Goal: Book appointment/travel/reservation

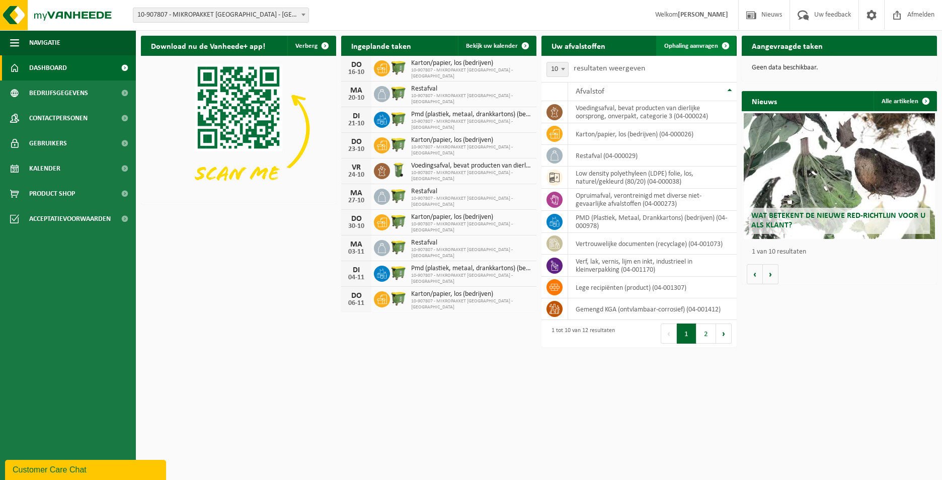
click at [705, 48] on span "Ophaling aanvragen" at bounding box center [692, 46] width 54 height 7
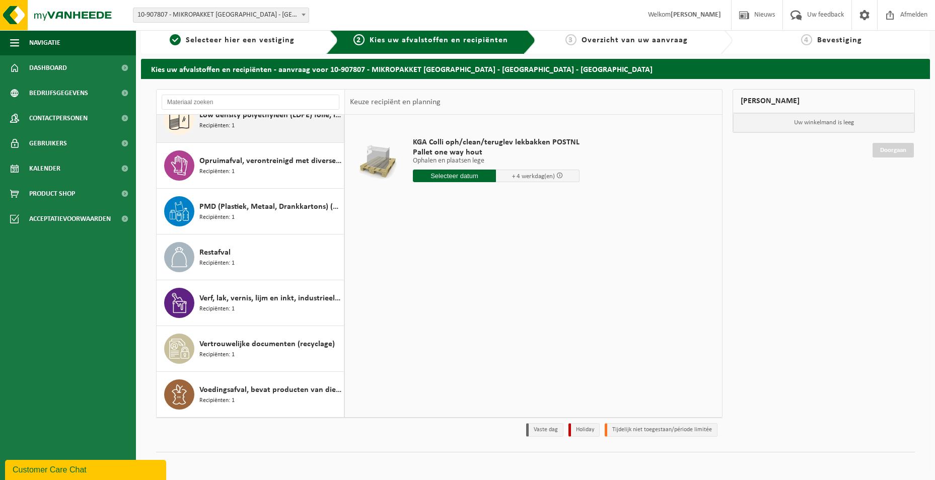
scroll to position [12, 0]
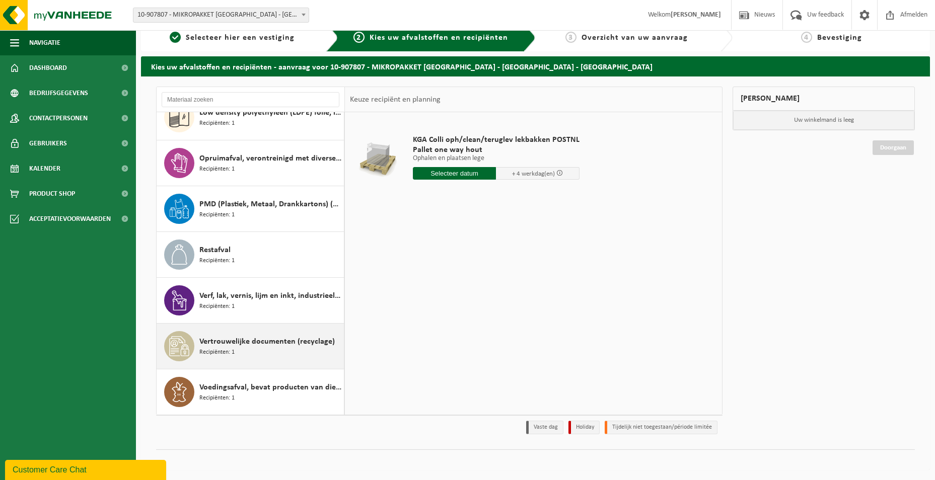
click at [242, 349] on div "Vertrouwelijke documenten (recyclage) Recipiënten: 1" at bounding box center [270, 346] width 142 height 30
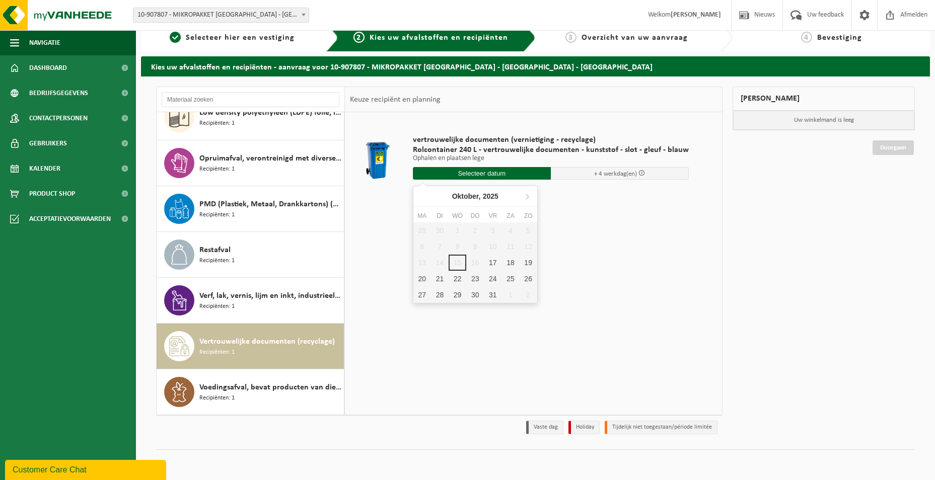
click at [492, 176] on input "text" at bounding box center [482, 173] width 138 height 13
click at [489, 262] on div "17" at bounding box center [493, 263] width 18 height 16
type input "Van 2025-10-17"
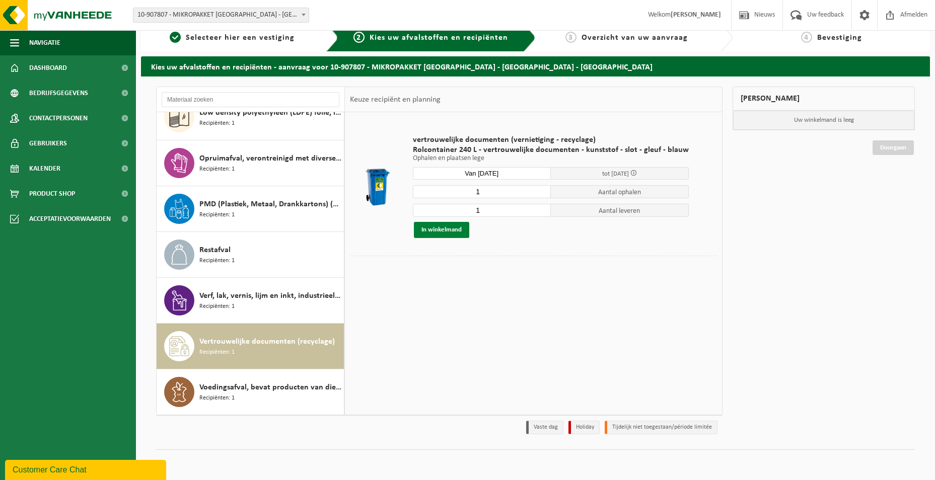
click at [429, 232] on button "In winkelmand" at bounding box center [441, 230] width 55 height 16
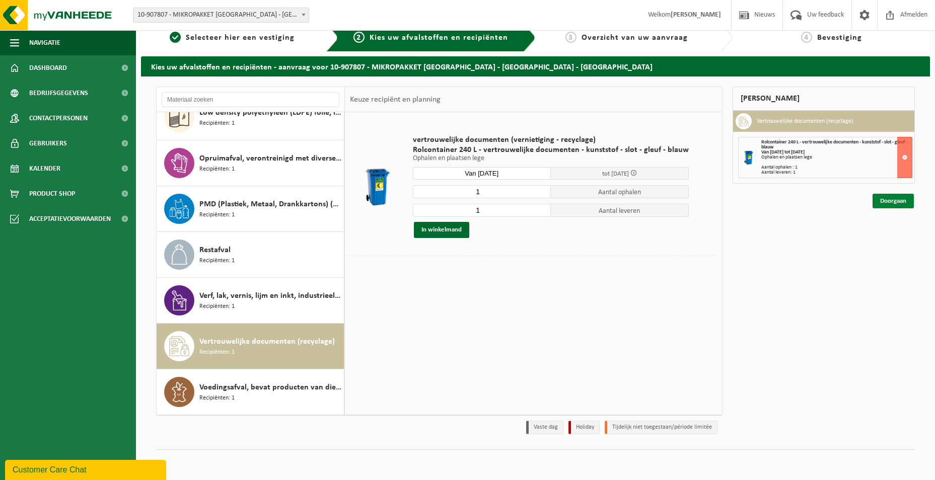
click at [878, 201] on link "Doorgaan" at bounding box center [892, 201] width 41 height 15
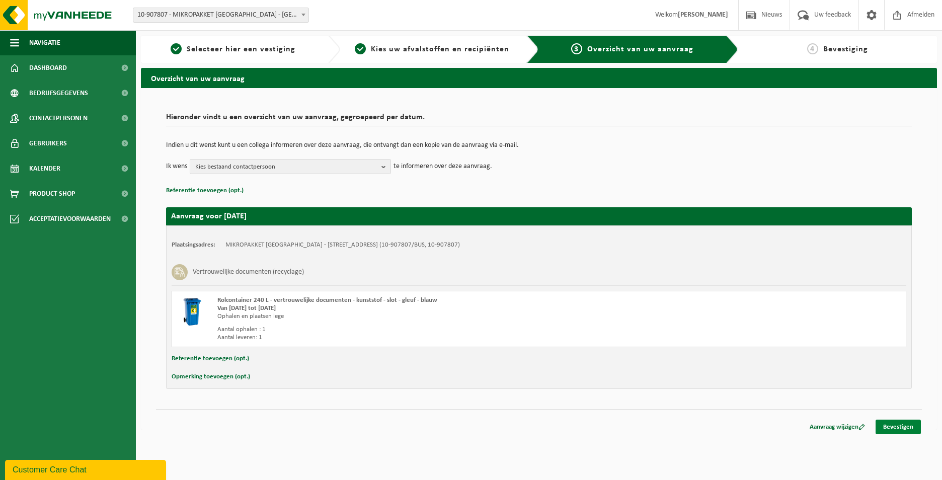
click at [893, 427] on link "Bevestigen" at bounding box center [898, 427] width 45 height 15
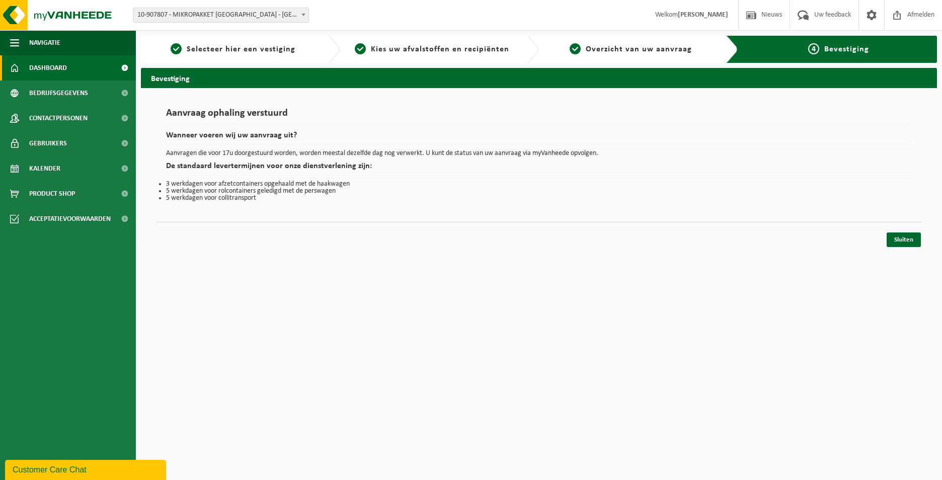
click at [84, 65] on link "Dashboard" at bounding box center [68, 67] width 136 height 25
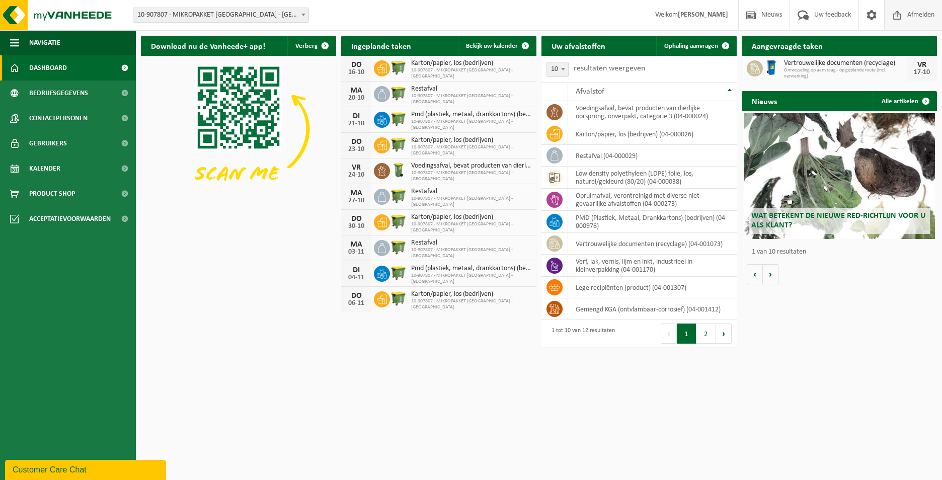
click at [922, 13] on span "Afmelden" at bounding box center [921, 15] width 32 height 30
